Goal: Find specific page/section: Find specific page/section

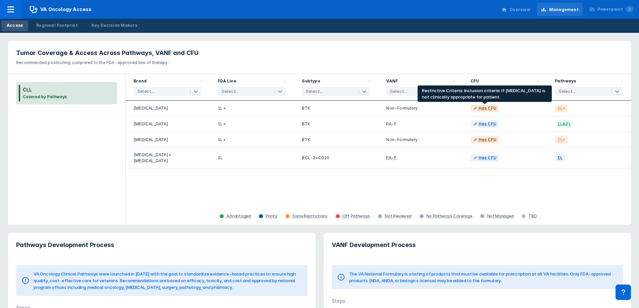
click at [488, 108] on div "Has CFU" at bounding box center [488, 108] width 18 height 6
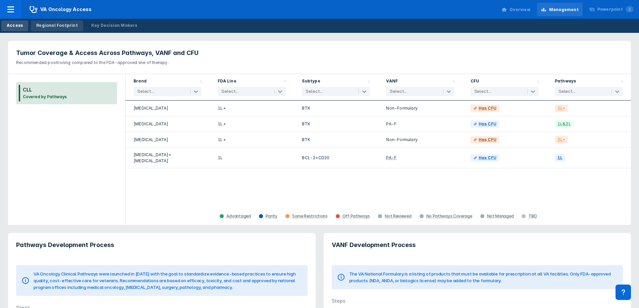
click at [71, 26] on div "Regional Footprint" at bounding box center [57, 25] width 42 height 6
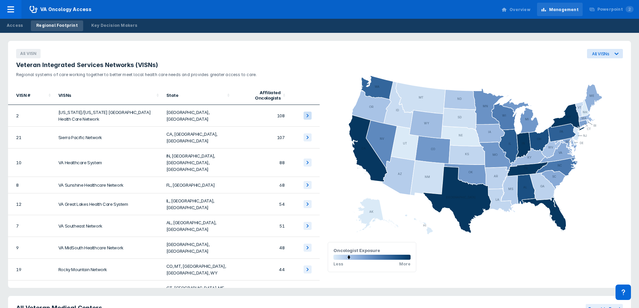
click at [304, 114] on icon at bounding box center [308, 116] width 8 height 8
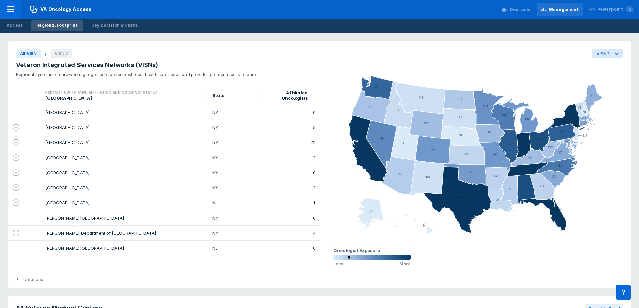
click at [16, 126] on icon at bounding box center [16, 127] width 7 height 7
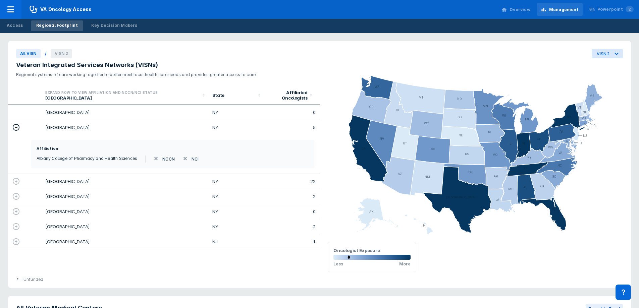
click at [15, 182] on icon at bounding box center [16, 181] width 8 height 8
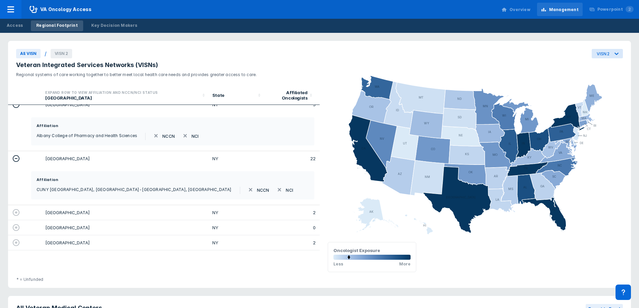
scroll to position [34, 0]
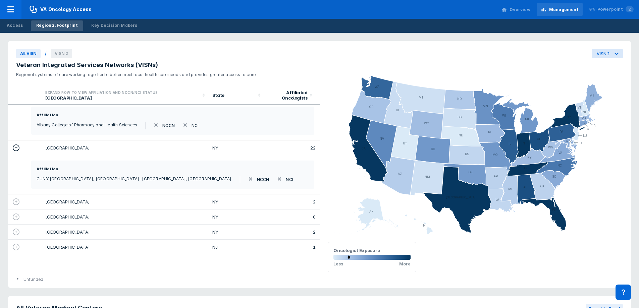
click at [19, 206] on icon at bounding box center [16, 202] width 8 height 8
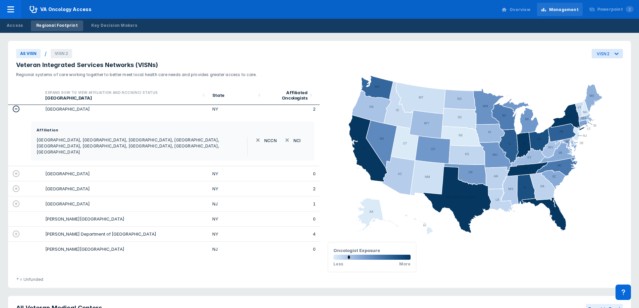
scroll to position [134, 0]
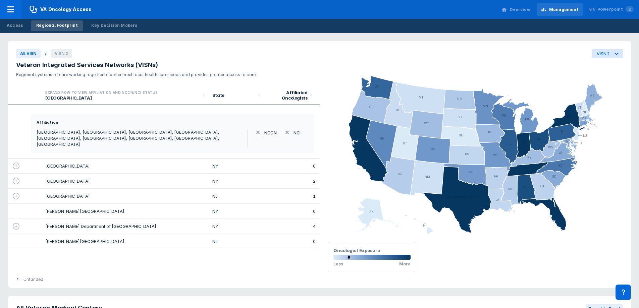
click at [16, 169] on icon at bounding box center [16, 166] width 8 height 8
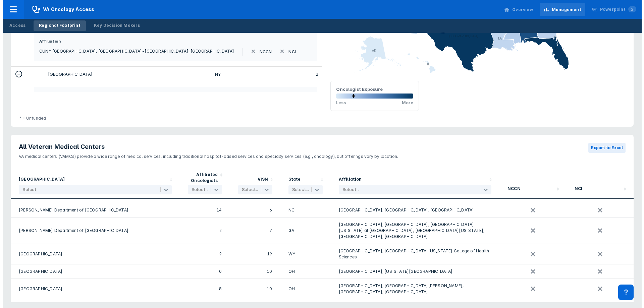
scroll to position [0, 0]
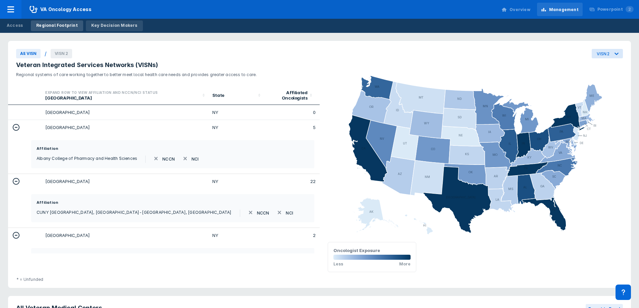
click at [121, 25] on div "Key Decision Makers" at bounding box center [114, 25] width 46 height 6
